Goal: Task Accomplishment & Management: Use online tool/utility

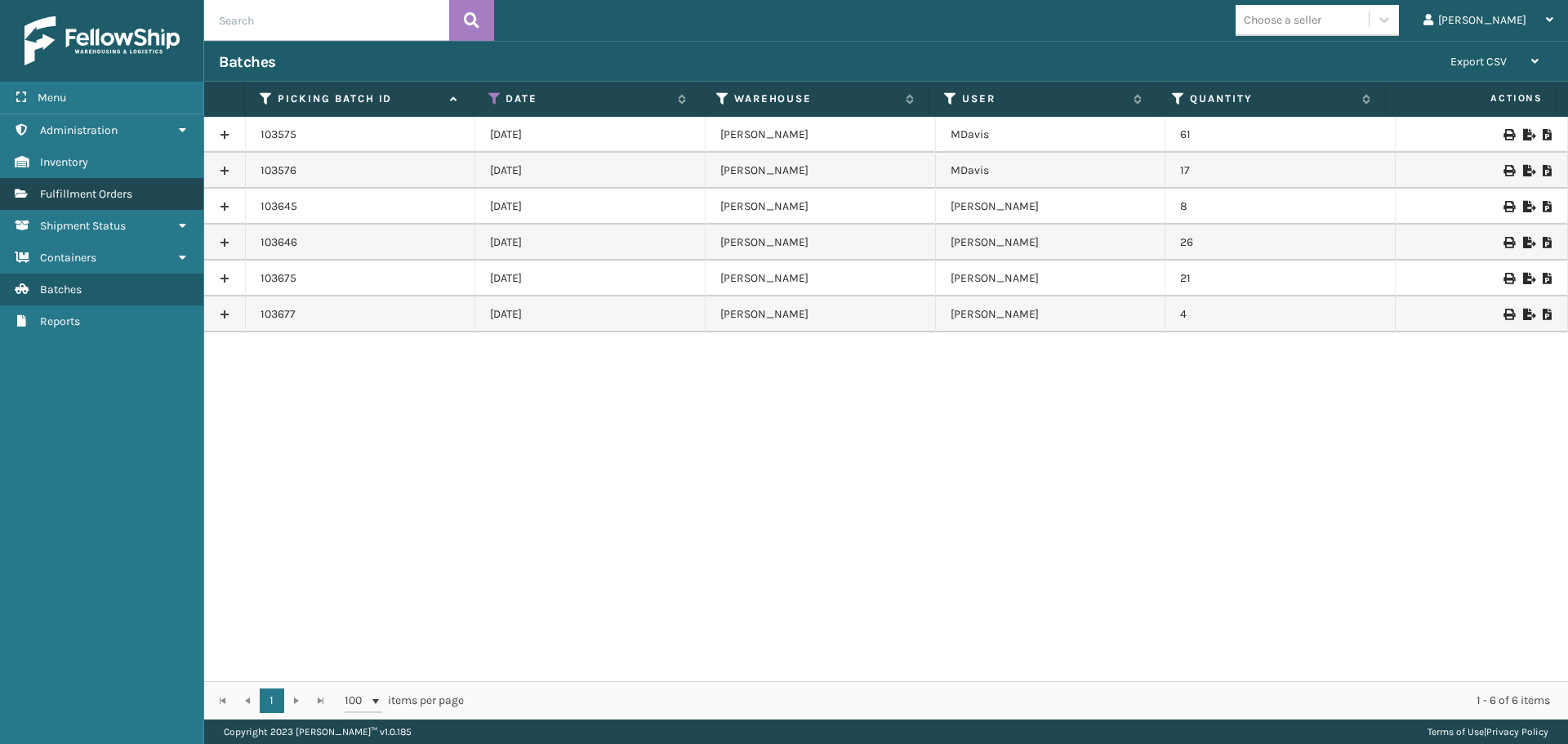
click at [107, 180] on link "Fulfillment Orders" at bounding box center [102, 194] width 204 height 32
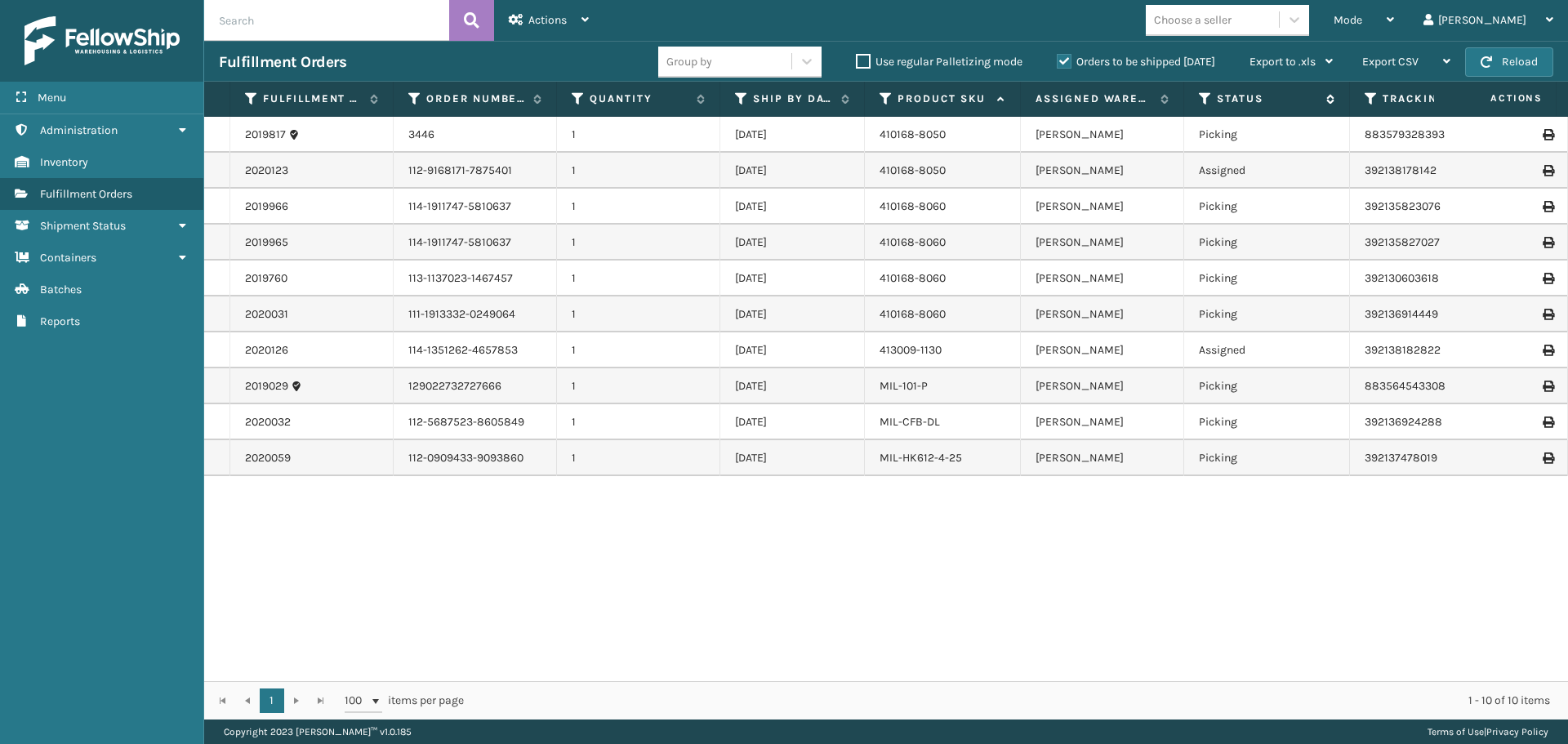
click at [1212, 99] on div "Status" at bounding box center [1267, 99] width 135 height 15
click at [1202, 92] on icon at bounding box center [1205, 99] width 13 height 15
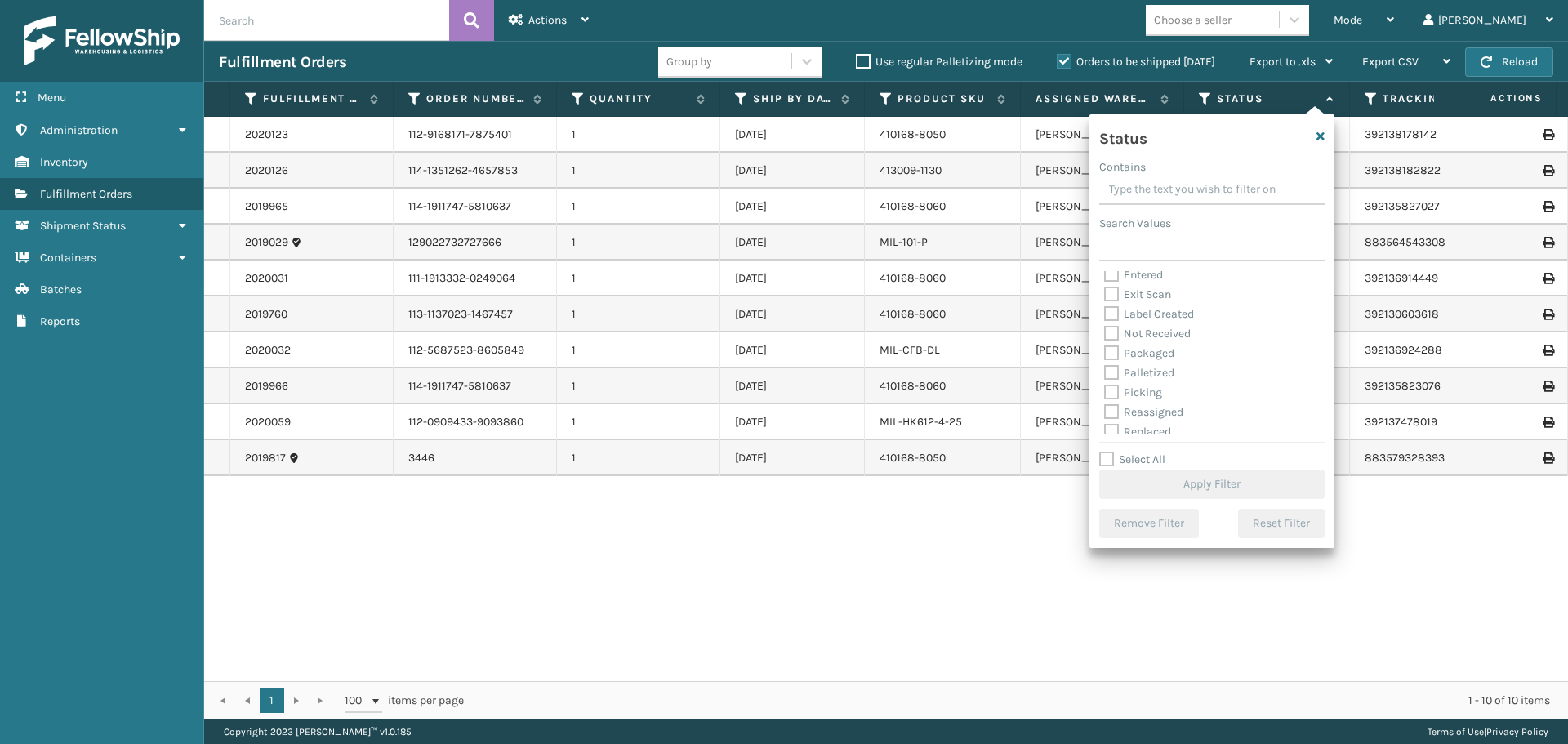
scroll to position [82, 0]
click at [1114, 360] on label "Picking" at bounding box center [1133, 356] width 58 height 14
click at [1106, 357] on input "Picking" at bounding box center [1105, 352] width 1 height 11
checkbox input "true"
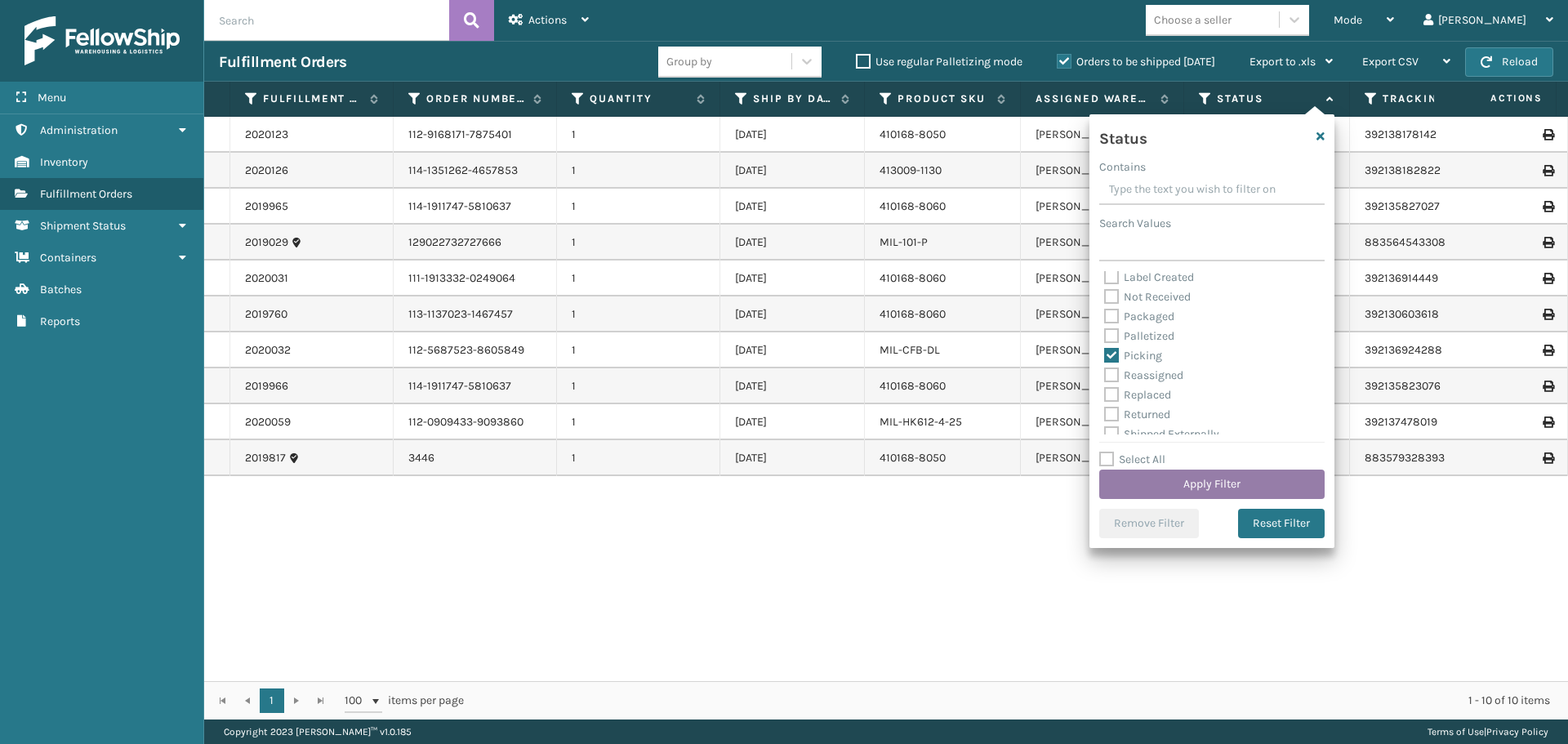
click at [1195, 489] on button "Apply Filter" at bounding box center [1212, 484] width 225 height 30
